Goal: Navigation & Orientation: Find specific page/section

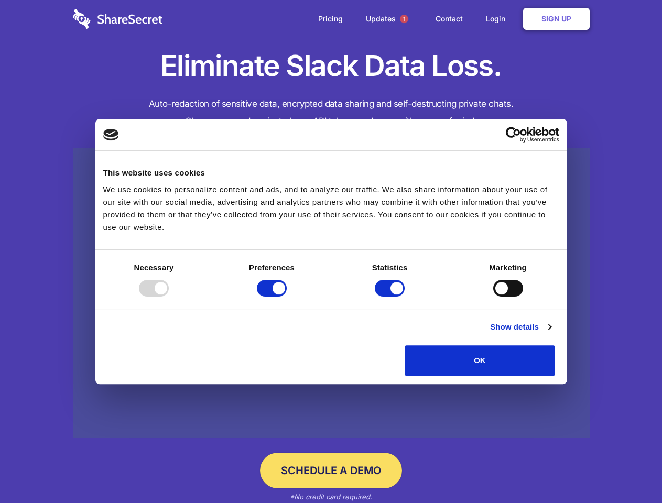
click at [169, 297] on div at bounding box center [154, 288] width 30 height 17
click at [287, 297] on input "Preferences" at bounding box center [272, 288] width 30 height 17
checkbox input "false"
click at [391, 297] on input "Statistics" at bounding box center [390, 288] width 30 height 17
checkbox input "false"
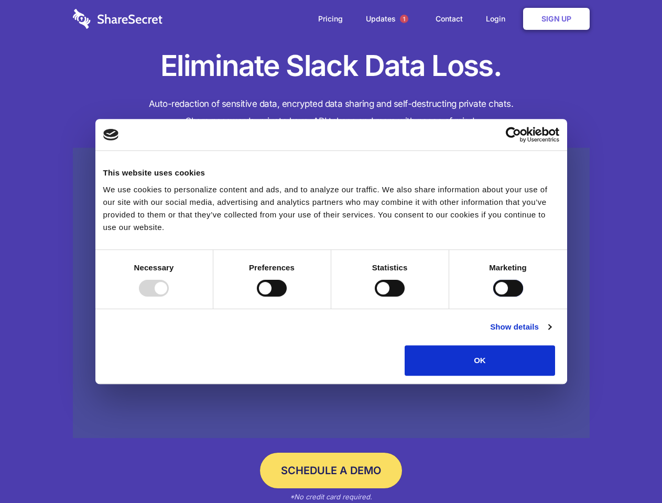
click at [493, 297] on input "Marketing" at bounding box center [508, 288] width 30 height 17
checkbox input "true"
click at [551, 333] on link "Show details" at bounding box center [520, 327] width 61 height 13
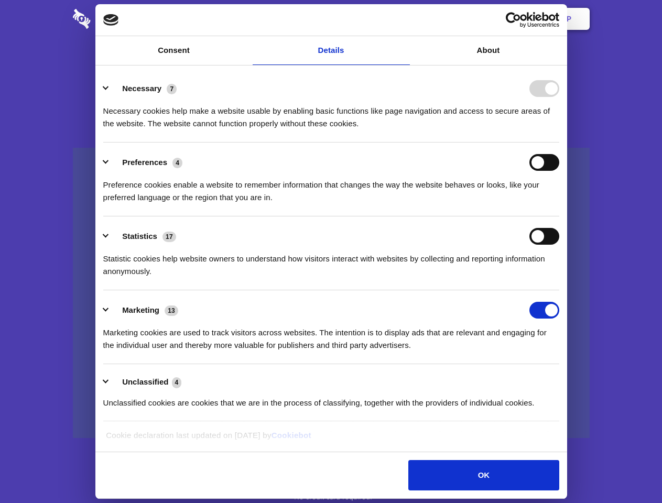
click at [559, 143] on li "Necessary 7 Necessary cookies help make a website usable by enabling basic func…" at bounding box center [331, 106] width 456 height 74
click at [404, 19] on span "1" at bounding box center [404, 19] width 8 height 8
